Goal: Task Accomplishment & Management: Manage account settings

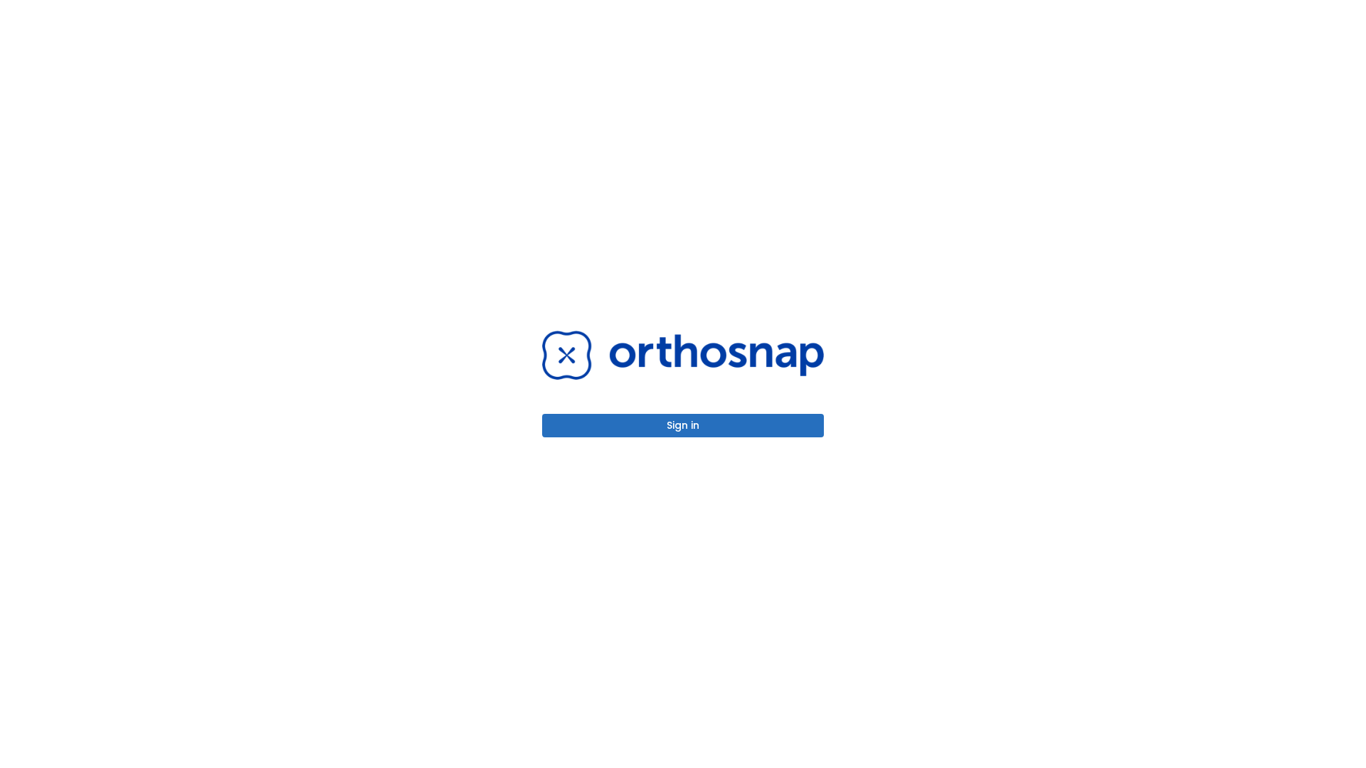
click at [683, 425] on button "Sign in" at bounding box center [683, 425] width 282 height 23
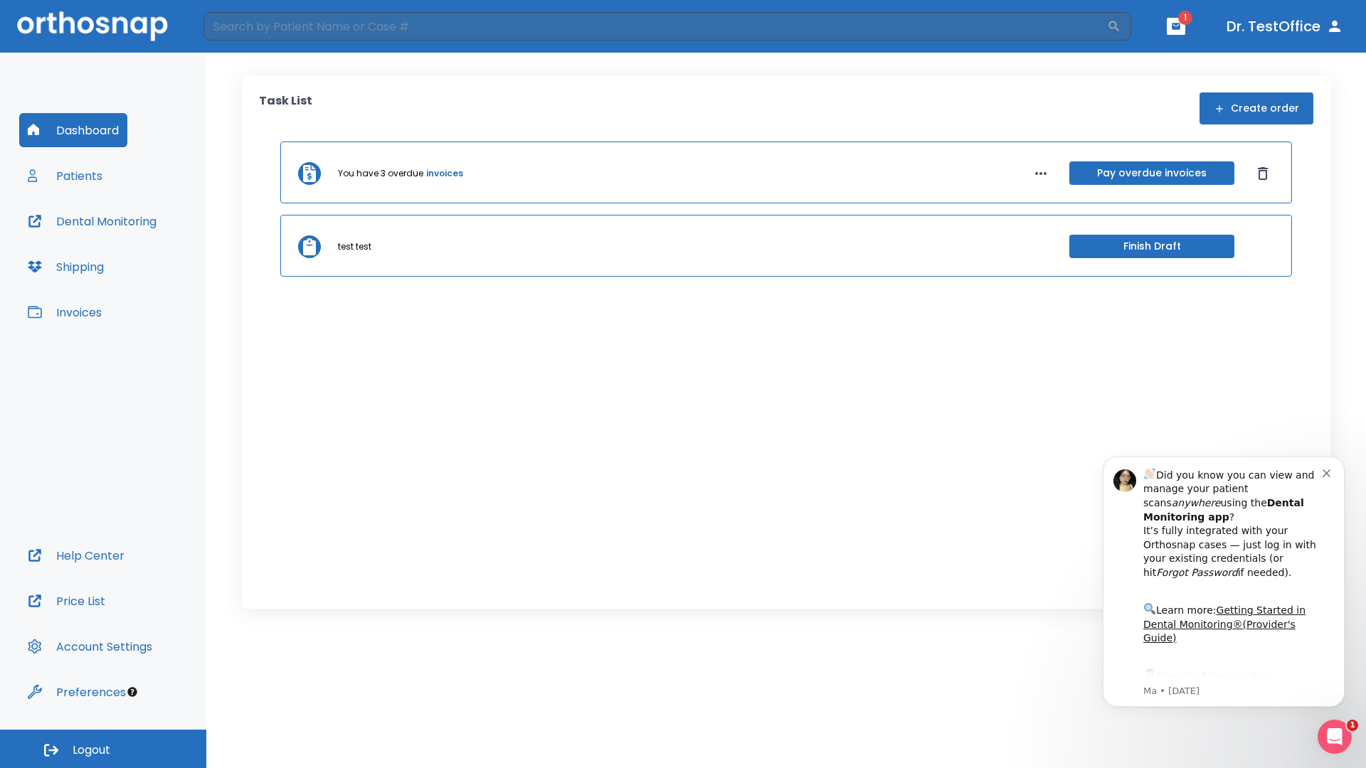
click at [103, 749] on span "Logout" at bounding box center [92, 751] width 38 height 16
